Goal: Information Seeking & Learning: Learn about a topic

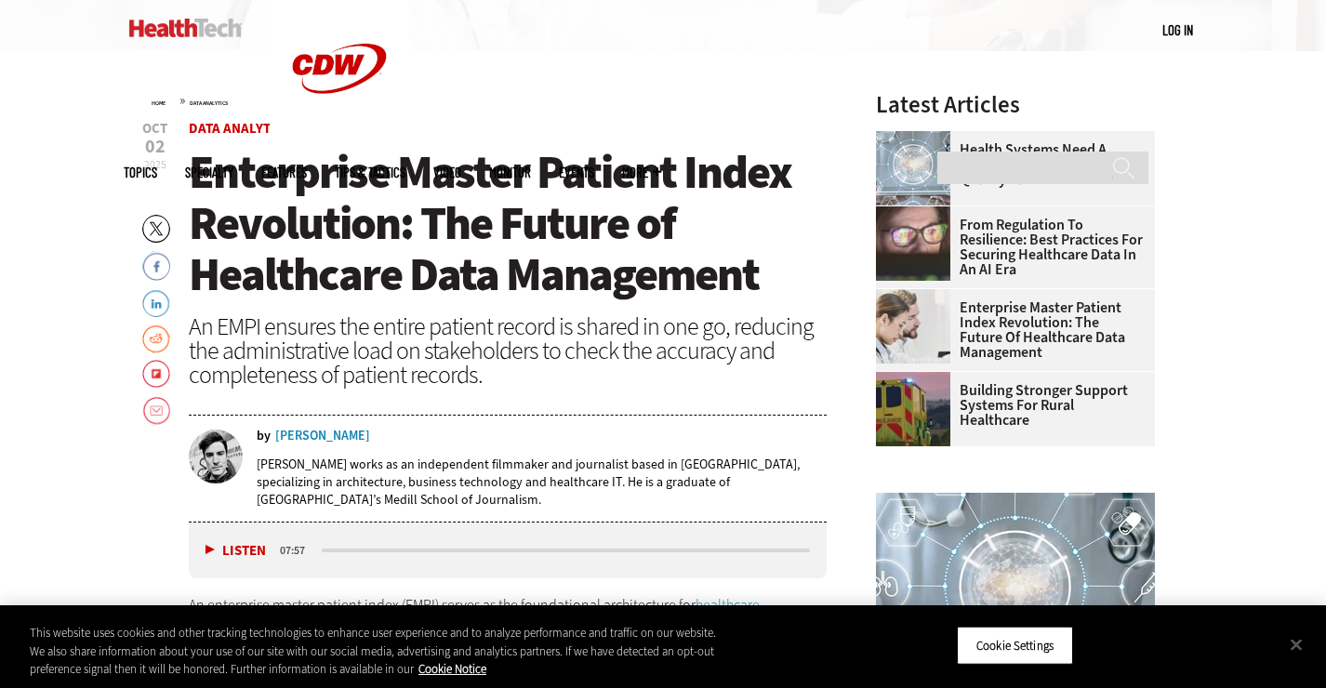
scroll to position [651, 0]
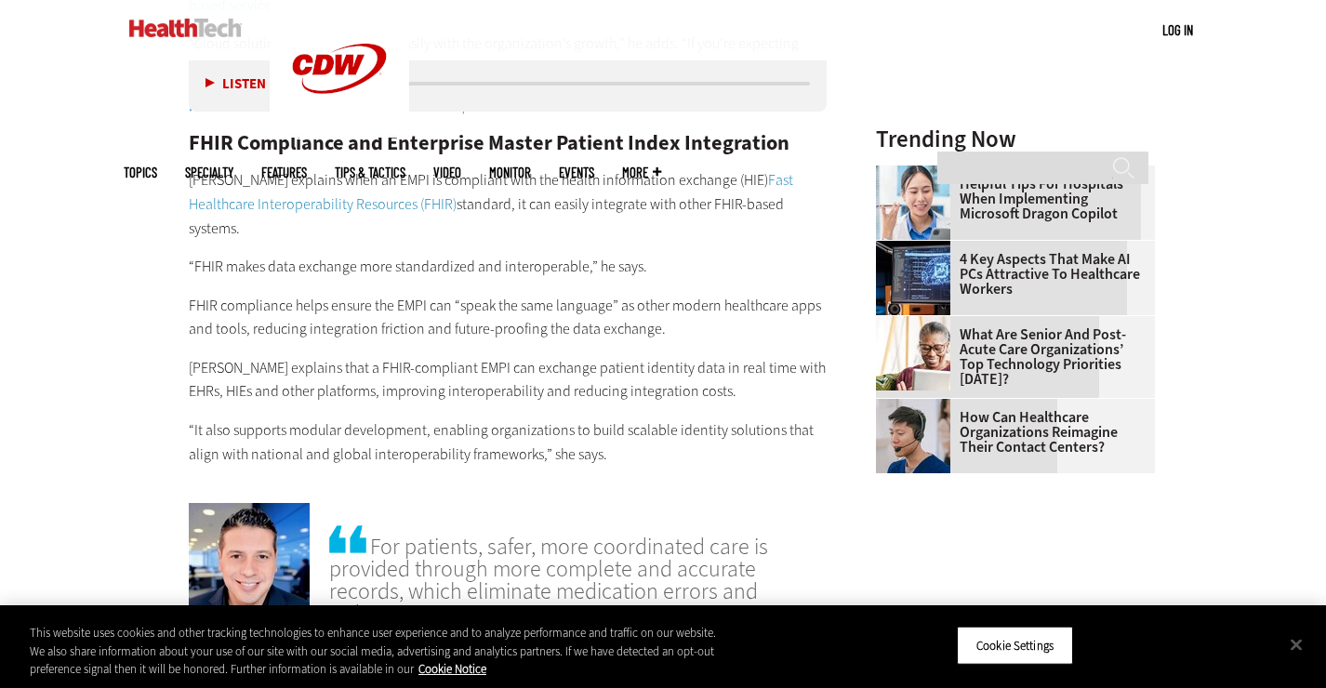
scroll to position [2793, 0]
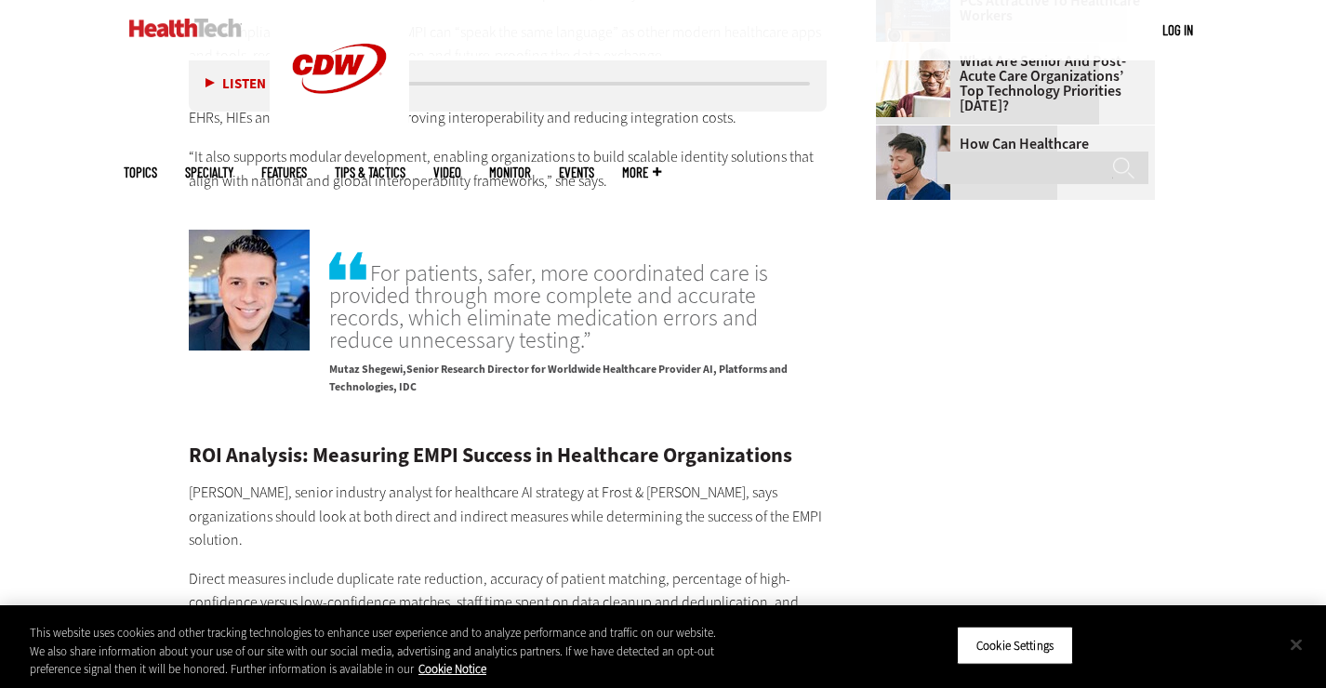
click at [1305, 646] on button "Close" at bounding box center [1296, 644] width 41 height 41
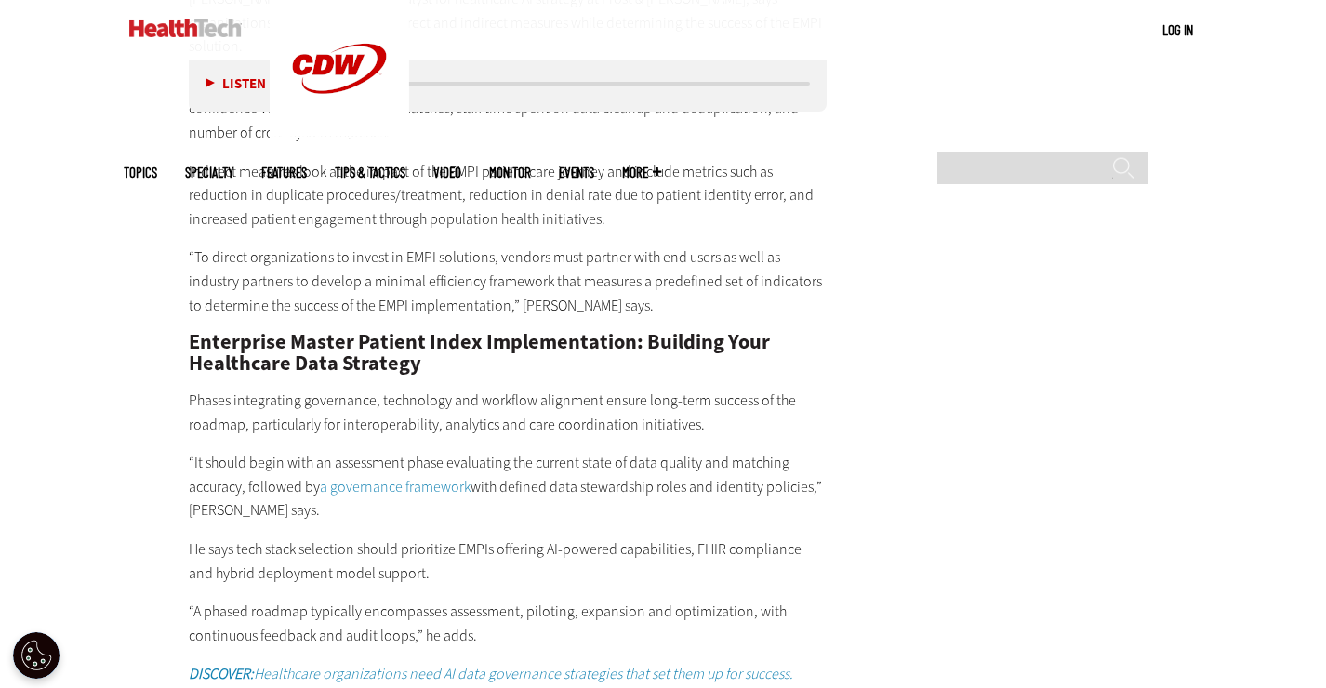
scroll to position [3521, 0]
